Goal: Browse casually

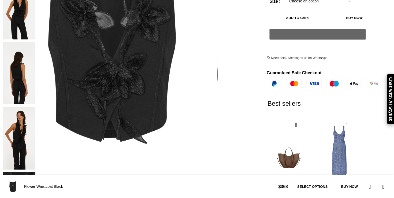
scroll to position [0, 56]
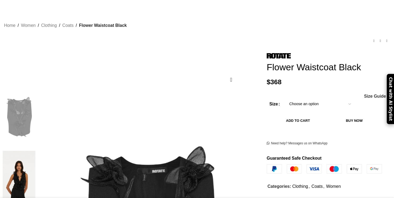
scroll to position [73, 0]
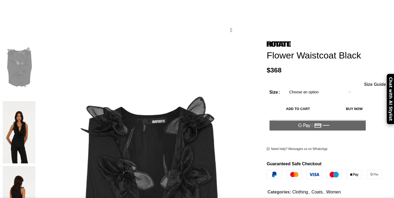
click at [35, 105] on img at bounding box center [19, 132] width 33 height 62
click at [35, 118] on img at bounding box center [19, 132] width 33 height 62
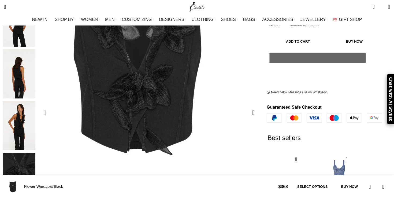
scroll to position [126, 0]
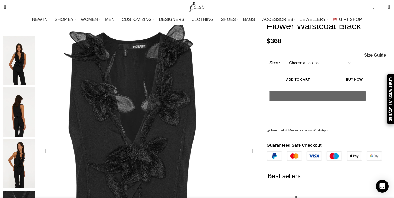
click at [145, 74] on img "1 / 5" at bounding box center [130, 125] width 215 height 322
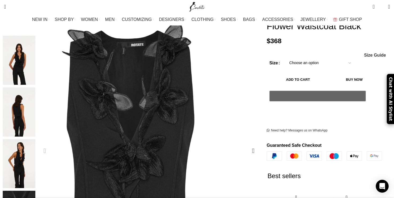
click at [154, 82] on img "1 / 5" at bounding box center [128, 123] width 215 height 322
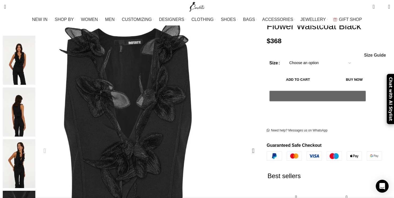
click at [167, 93] on img "1 / 5" at bounding box center [125, 121] width 215 height 322
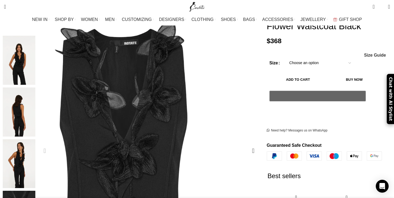
click at [188, 90] on img "1 / 5" at bounding box center [121, 122] width 215 height 322
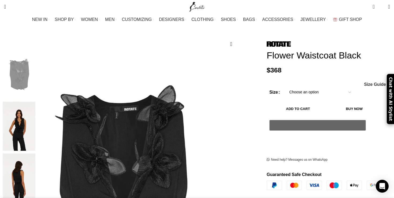
scroll to position [42, 0]
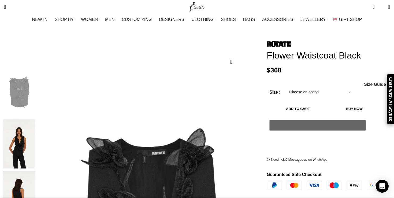
click at [35, 125] on img "2 / 5" at bounding box center [19, 143] width 33 height 49
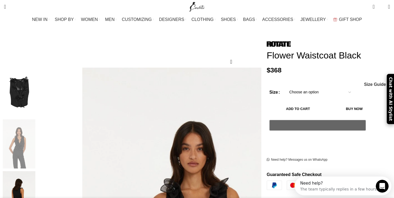
scroll to position [0, 113]
click at [35, 177] on img "3 / 5" at bounding box center [19, 195] width 33 height 49
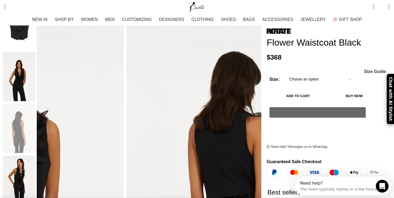
scroll to position [127, 0]
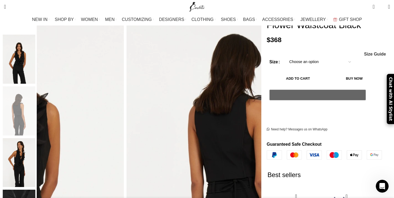
click at [35, 152] on img "4 / 5" at bounding box center [19, 162] width 33 height 49
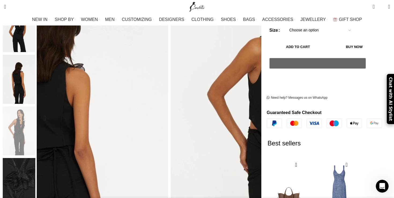
scroll to position [173, 0]
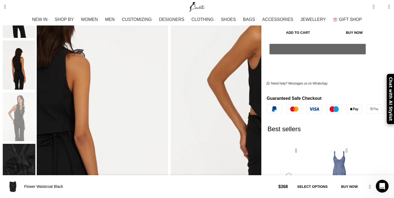
click at [35, 156] on img "5 / 5" at bounding box center [19, 168] width 33 height 49
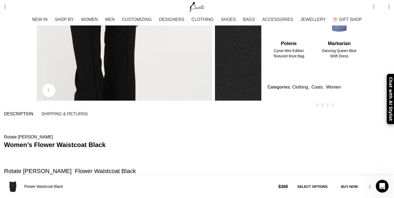
scroll to position [0, 169]
